Goal: Task Accomplishment & Management: Manage account settings

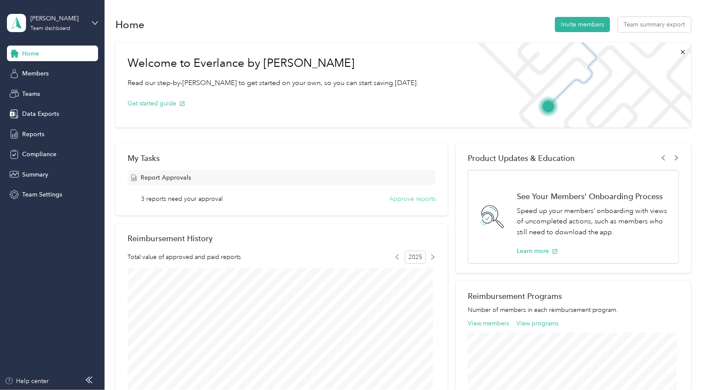
click at [409, 201] on button "Approve reports" at bounding box center [412, 198] width 46 height 9
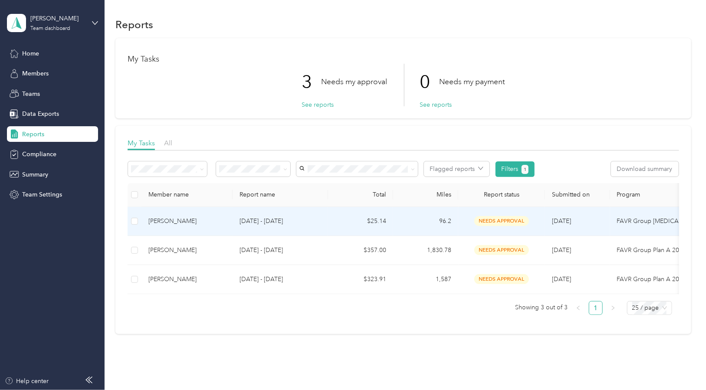
click at [442, 224] on td "96.2" at bounding box center [425, 221] width 65 height 29
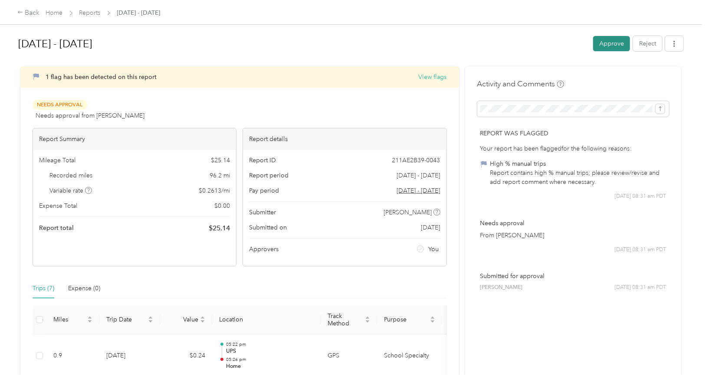
click at [610, 44] on button "Approve" at bounding box center [611, 43] width 37 height 15
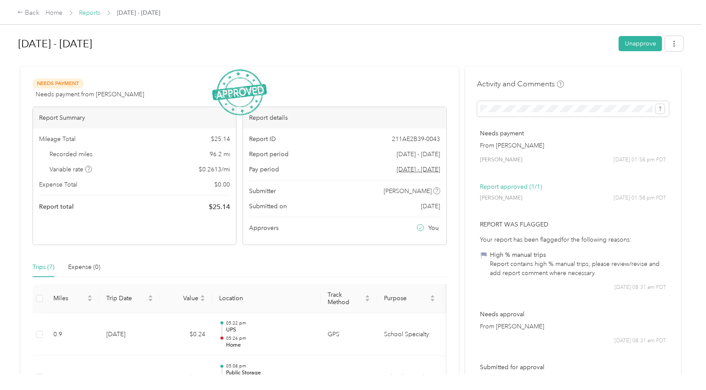
click at [92, 13] on link "Reports" at bounding box center [89, 12] width 21 height 7
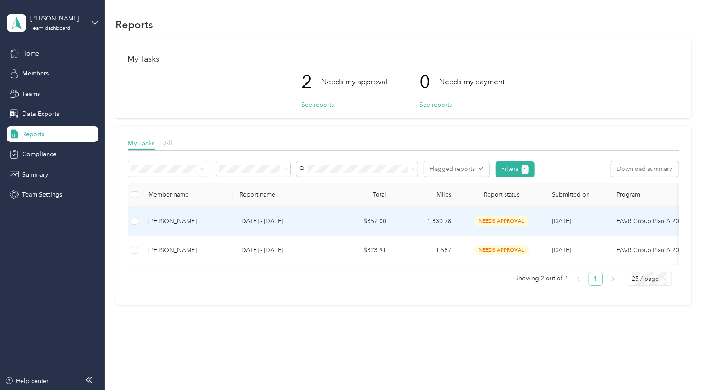
click at [371, 222] on td "$357.00" at bounding box center [360, 221] width 65 height 29
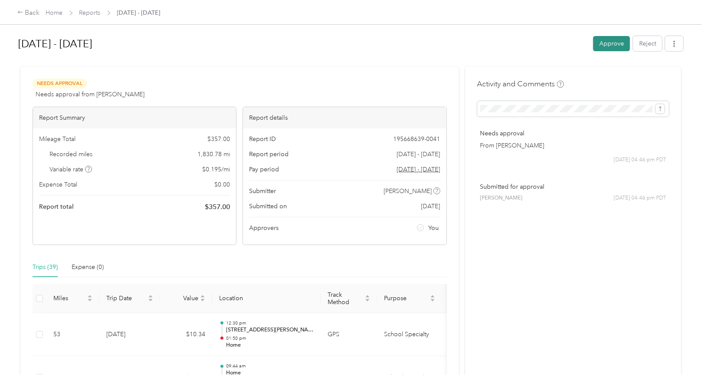
click at [606, 42] on button "Approve" at bounding box center [611, 43] width 37 height 15
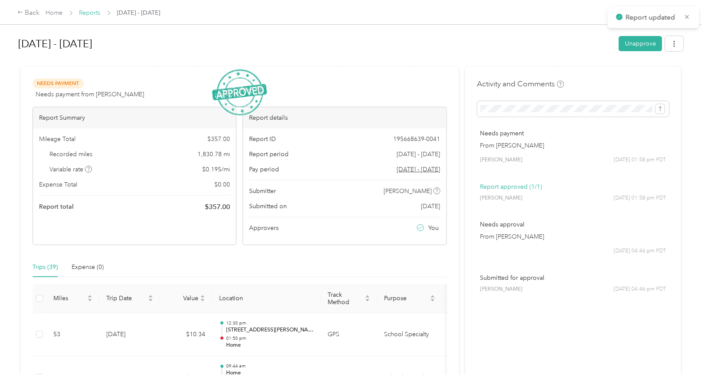
click at [91, 10] on link "Reports" at bounding box center [89, 12] width 21 height 7
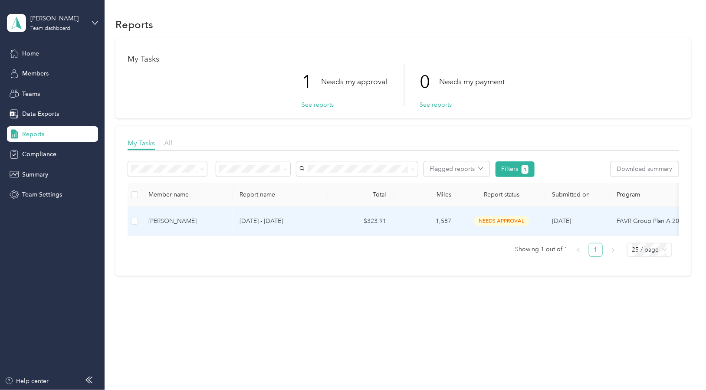
click at [383, 219] on td "$323.91" at bounding box center [360, 221] width 65 height 29
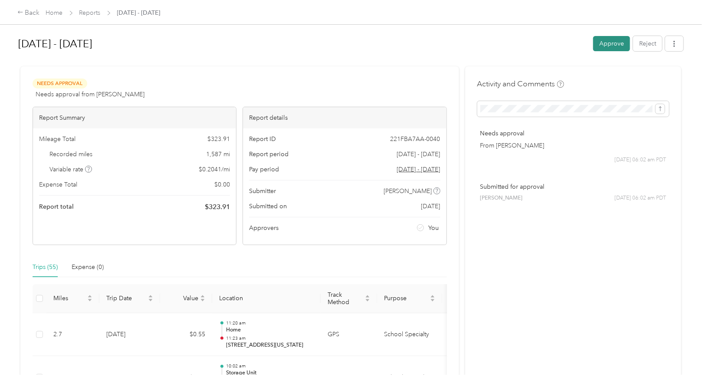
click at [612, 42] on button "Approve" at bounding box center [611, 43] width 37 height 15
